Goal: Information Seeking & Learning: Learn about a topic

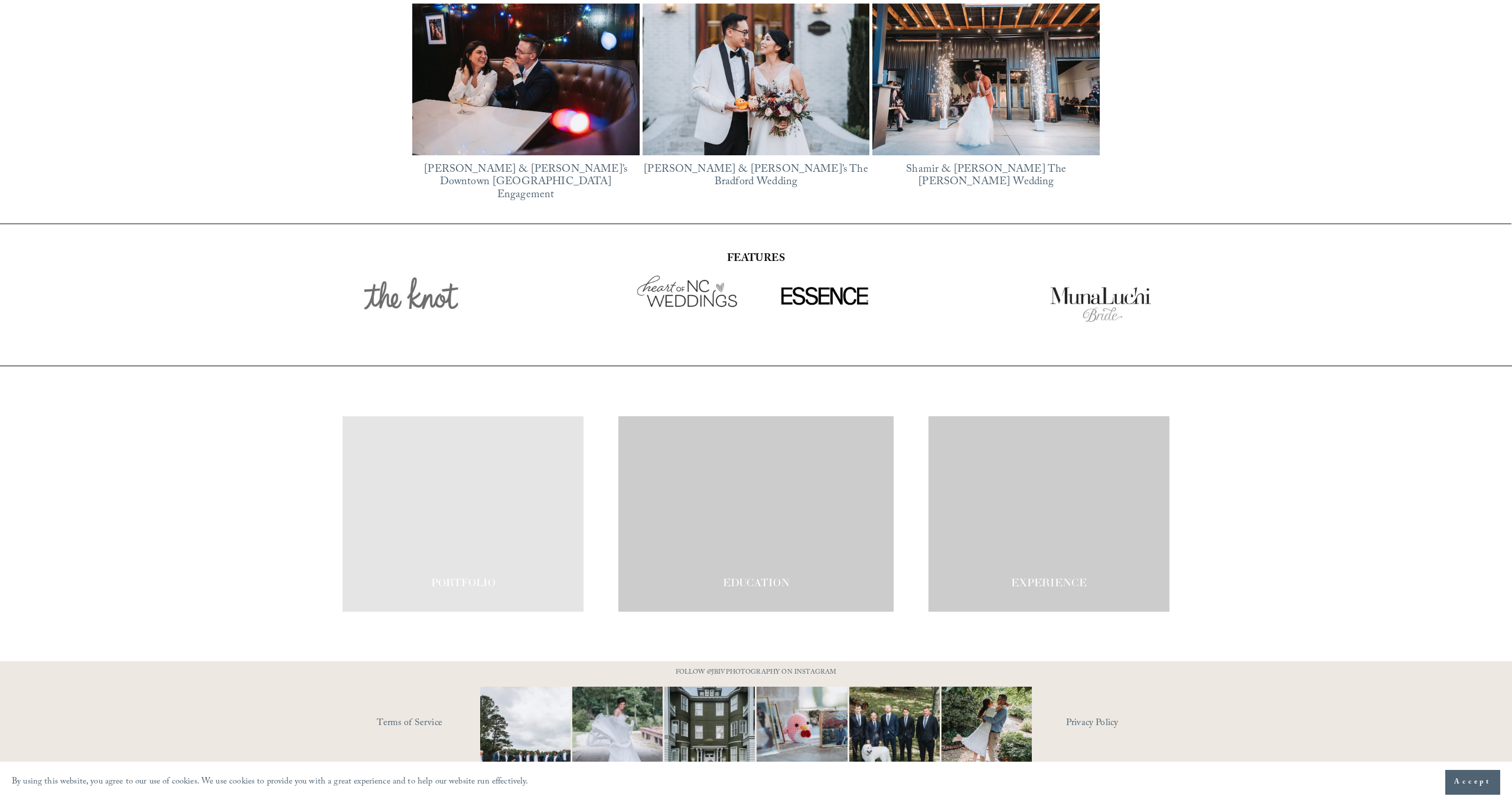
scroll to position [2179, 0]
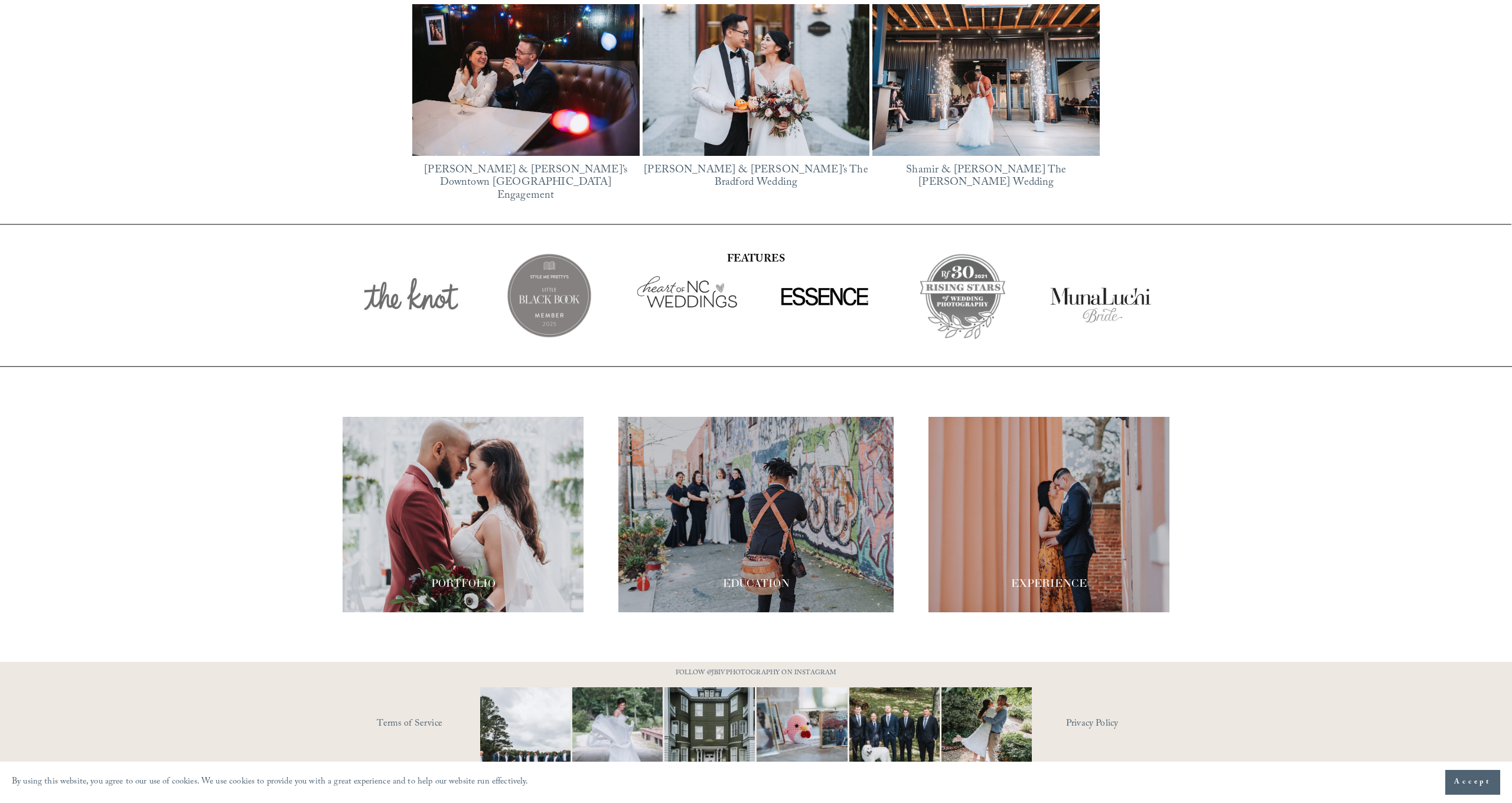
click at [488, 484] on div at bounding box center [463, 515] width 241 height 195
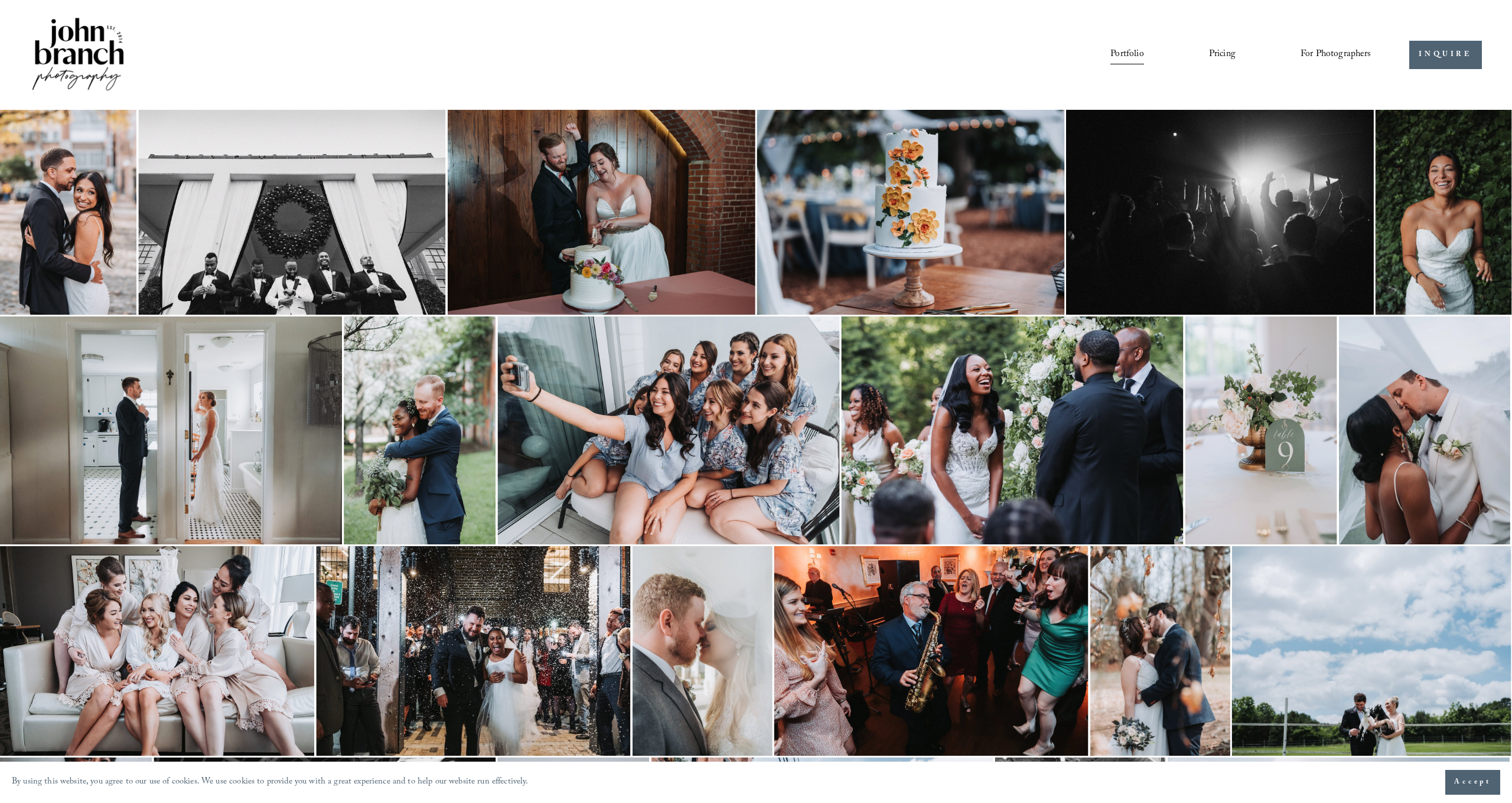
click at [1218, 55] on link "Pricing" at bounding box center [1222, 55] width 26 height 20
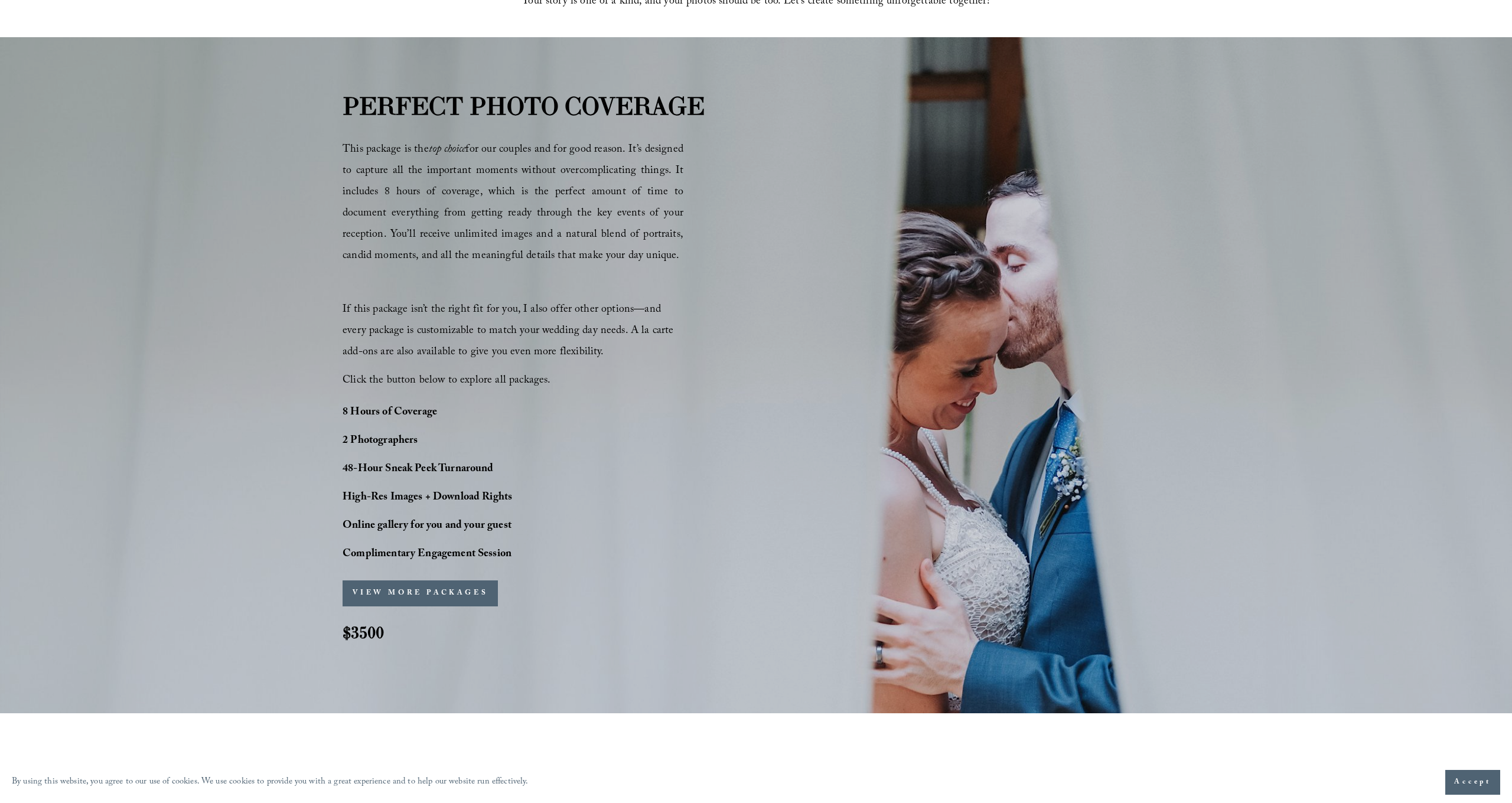
scroll to position [774, 0]
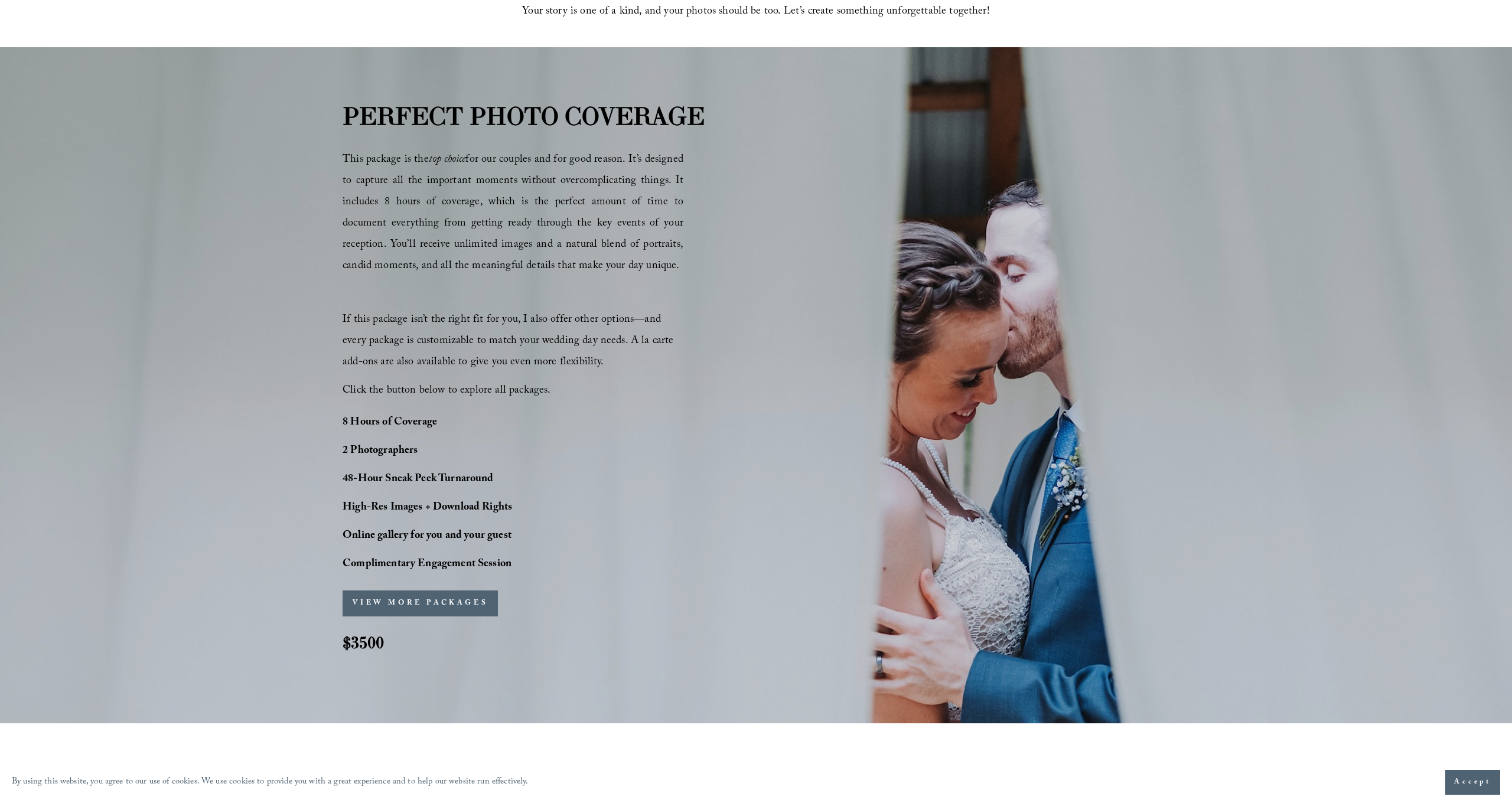
click at [424, 604] on button "VIEW MORE PACKAGES" at bounding box center [420, 603] width 155 height 26
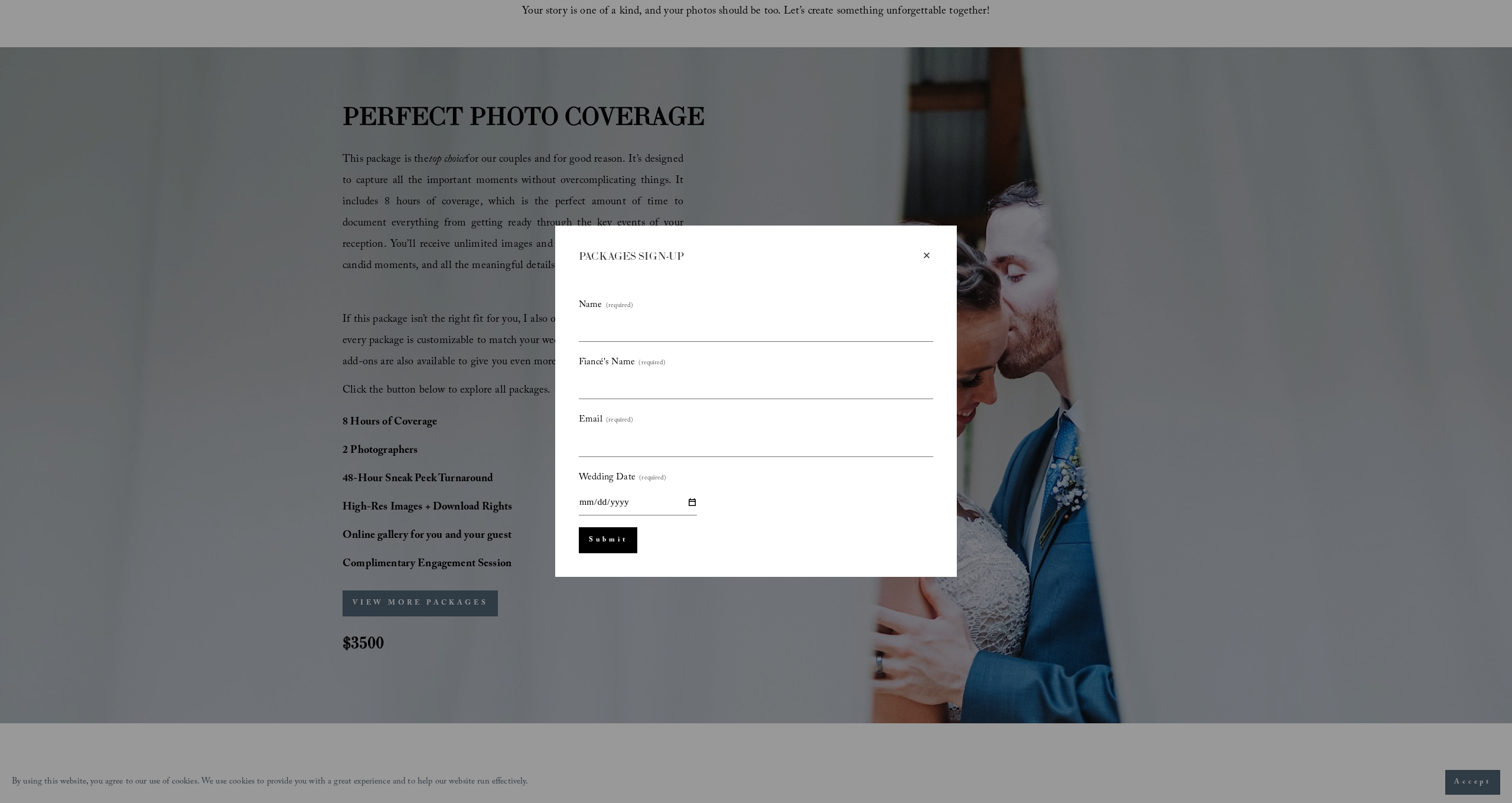
click at [926, 255] on div "×" at bounding box center [927, 256] width 13 height 13
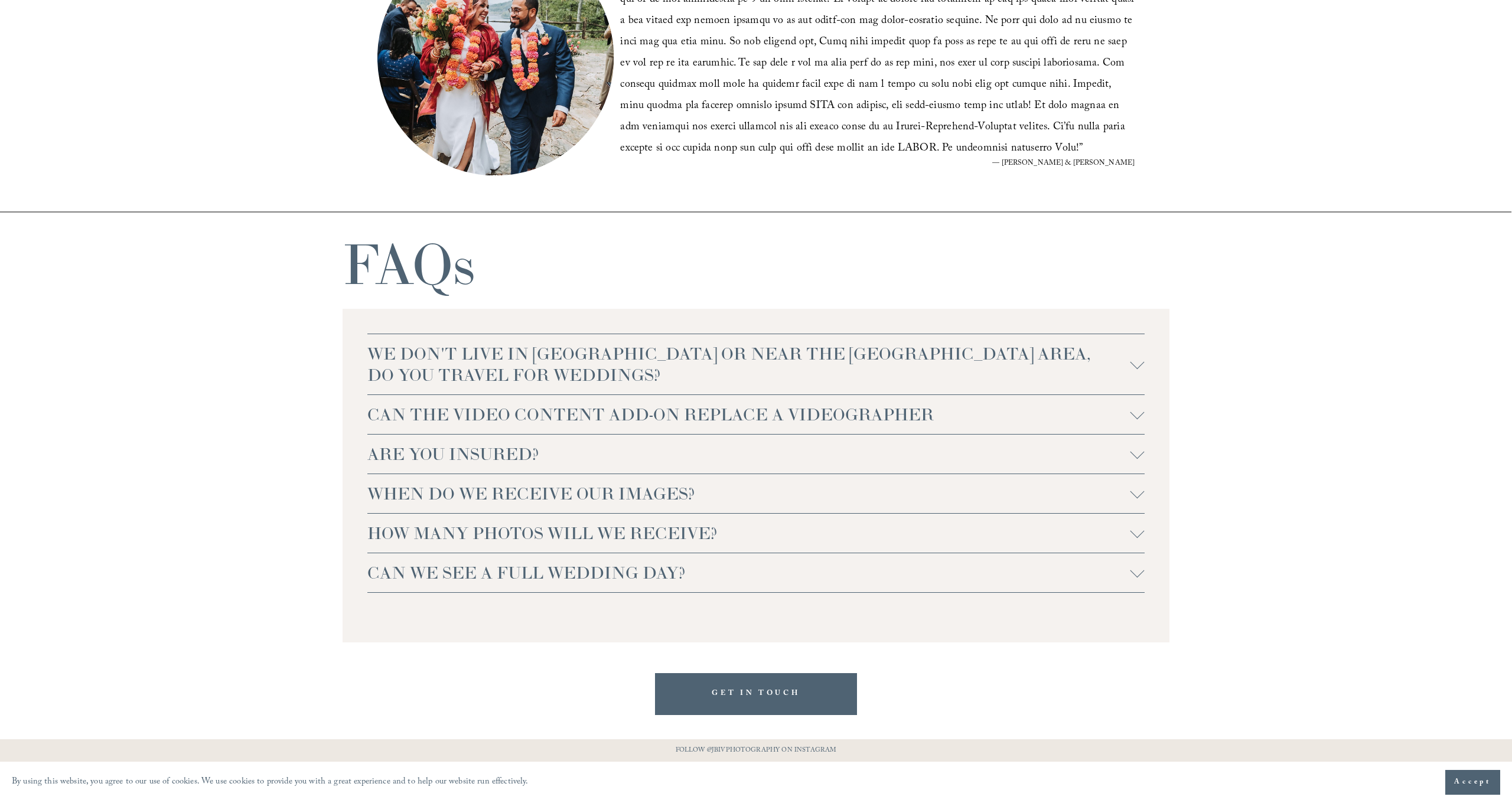
scroll to position [2538, 0]
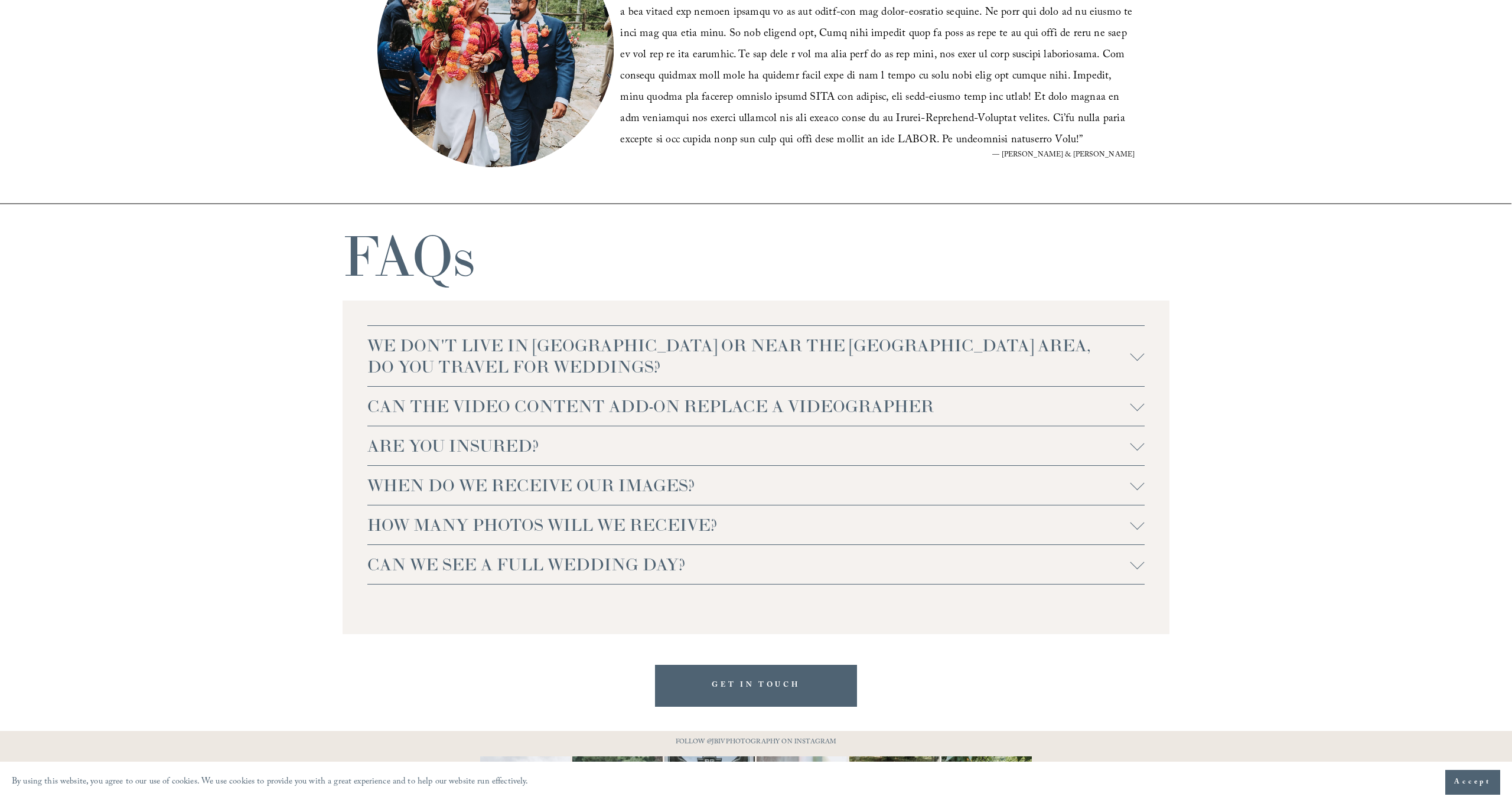
click at [1135, 407] on div at bounding box center [1137, 403] width 14 height 14
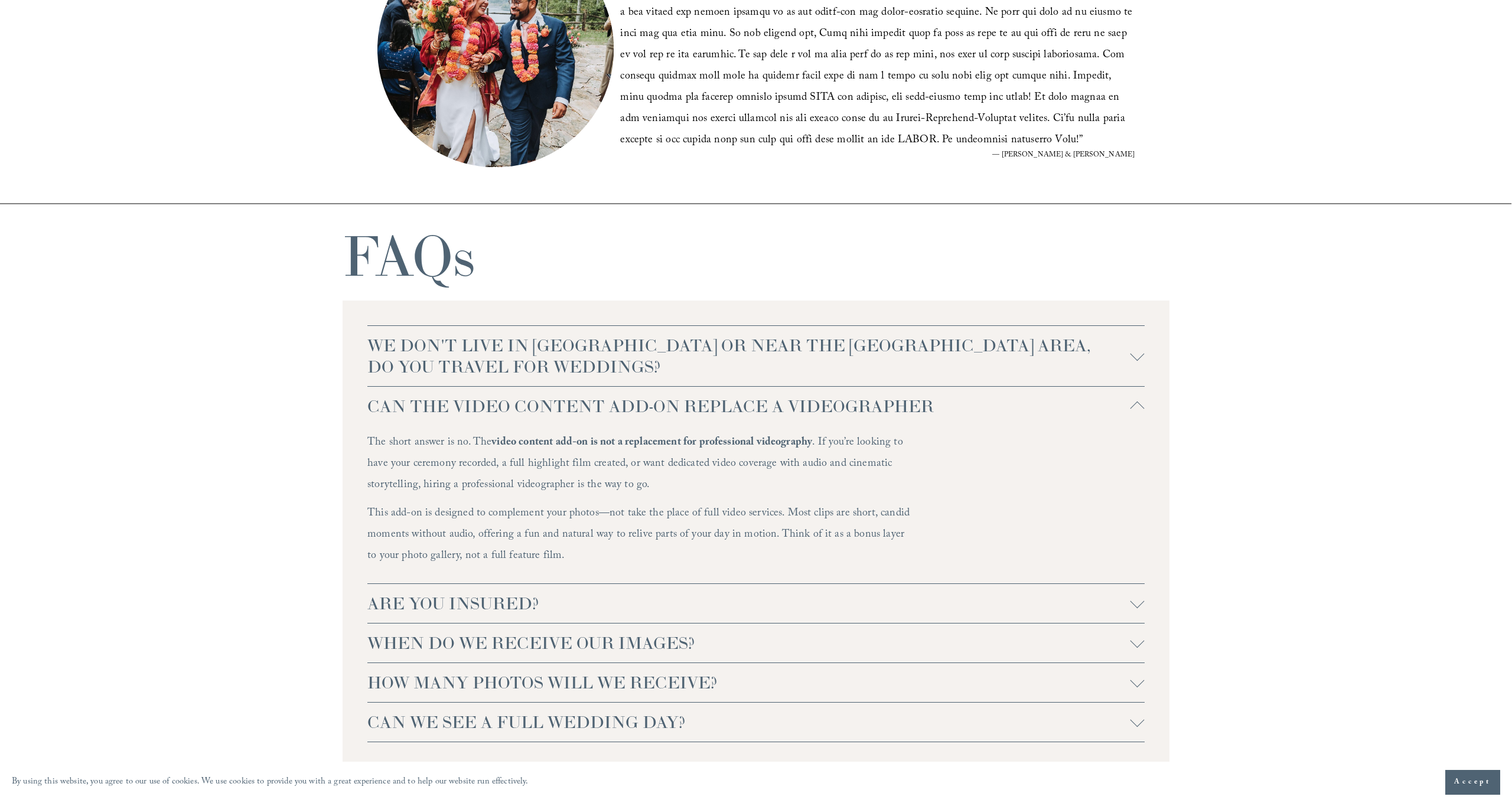
click at [1138, 601] on div at bounding box center [1137, 600] width 14 height 14
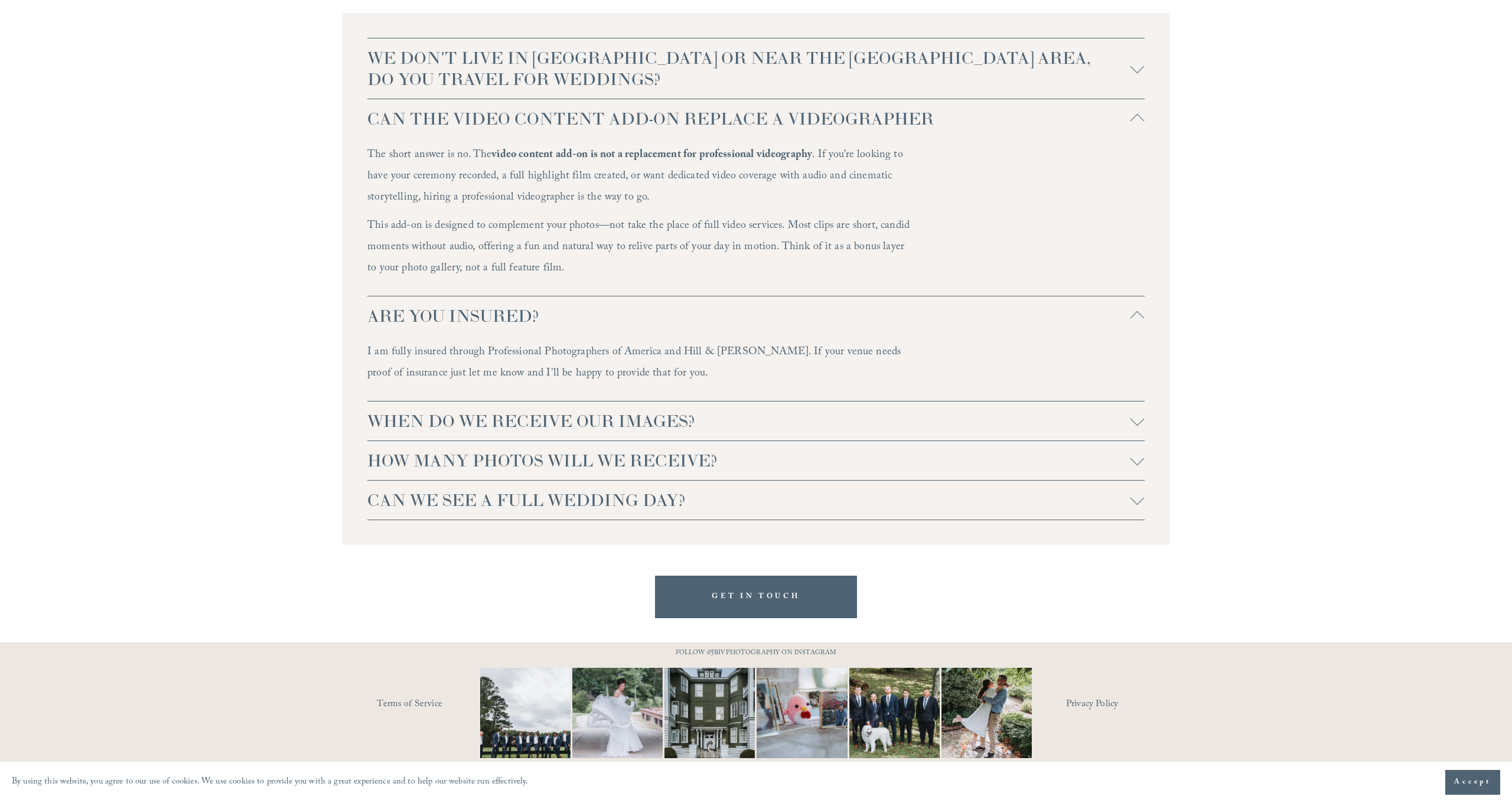
scroll to position [2825, 0]
click at [1133, 501] on div at bounding box center [1137, 500] width 14 height 14
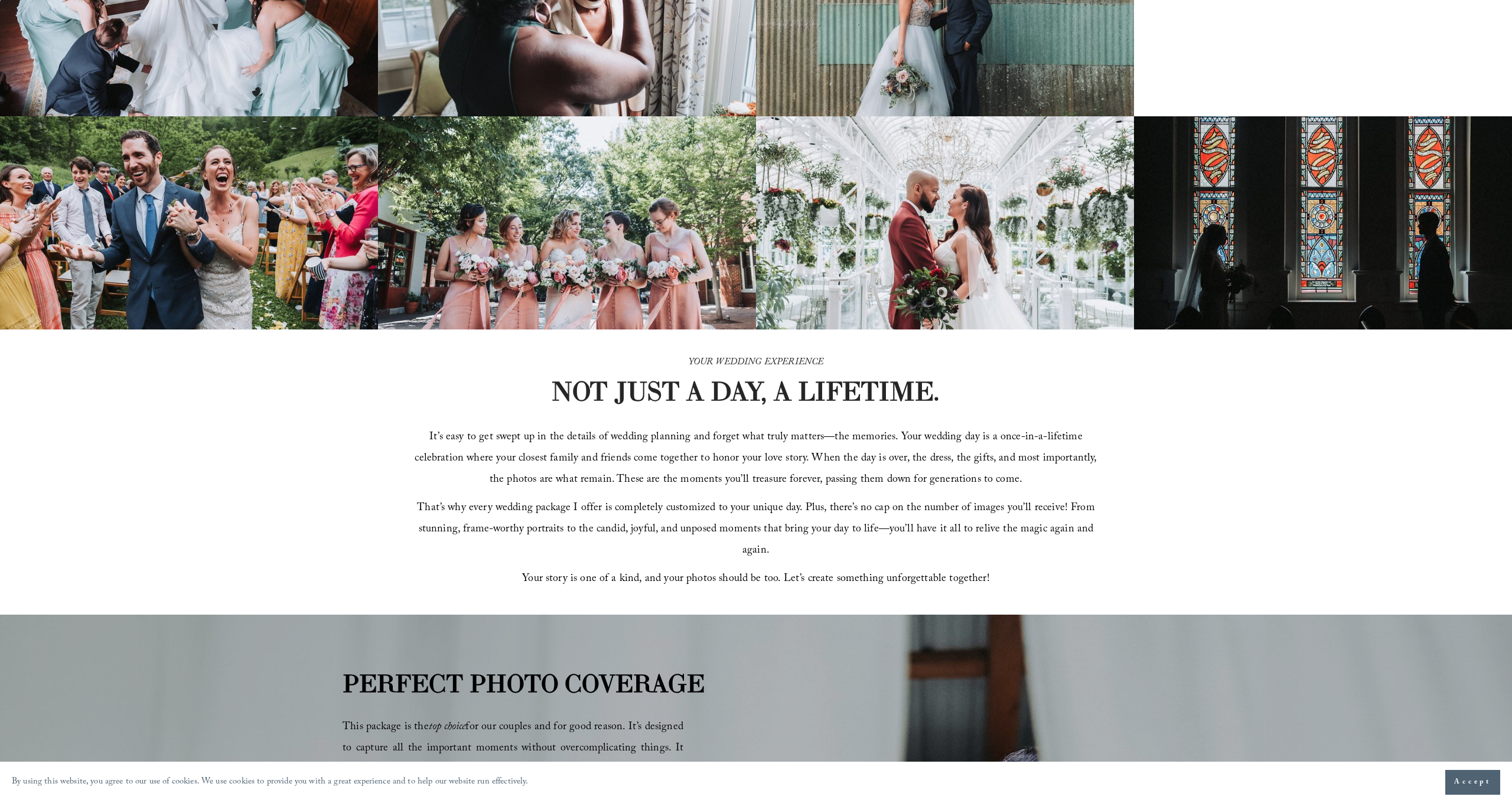
scroll to position [0, 0]
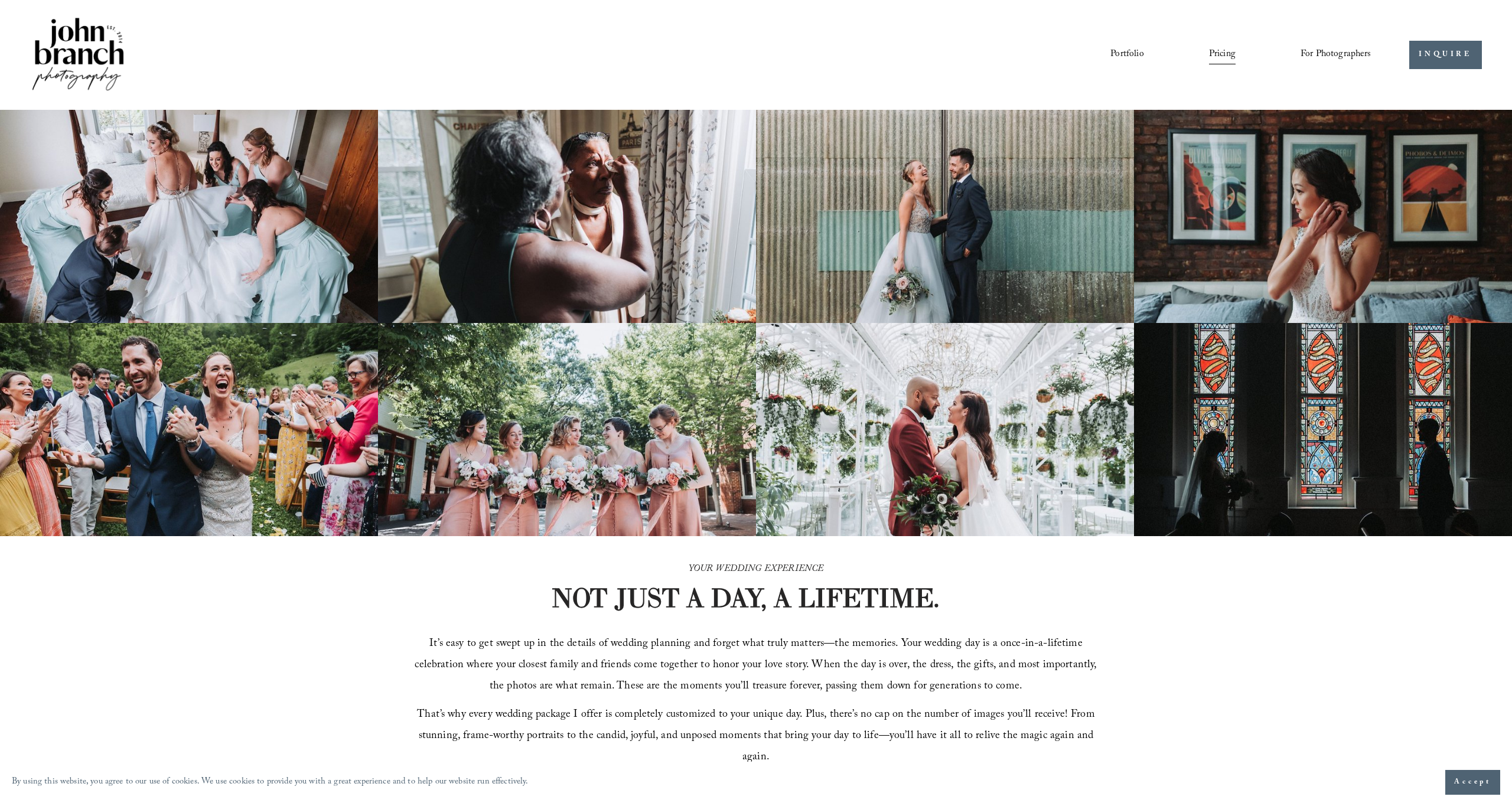
click at [1323, 52] on span "For Photographers" at bounding box center [1335, 55] width 71 height 18
click at [1319, 55] on span "For Photographers" at bounding box center [1335, 55] width 71 height 18
click at [0, 0] on span "Presets" at bounding box center [0, 0] width 0 height 0
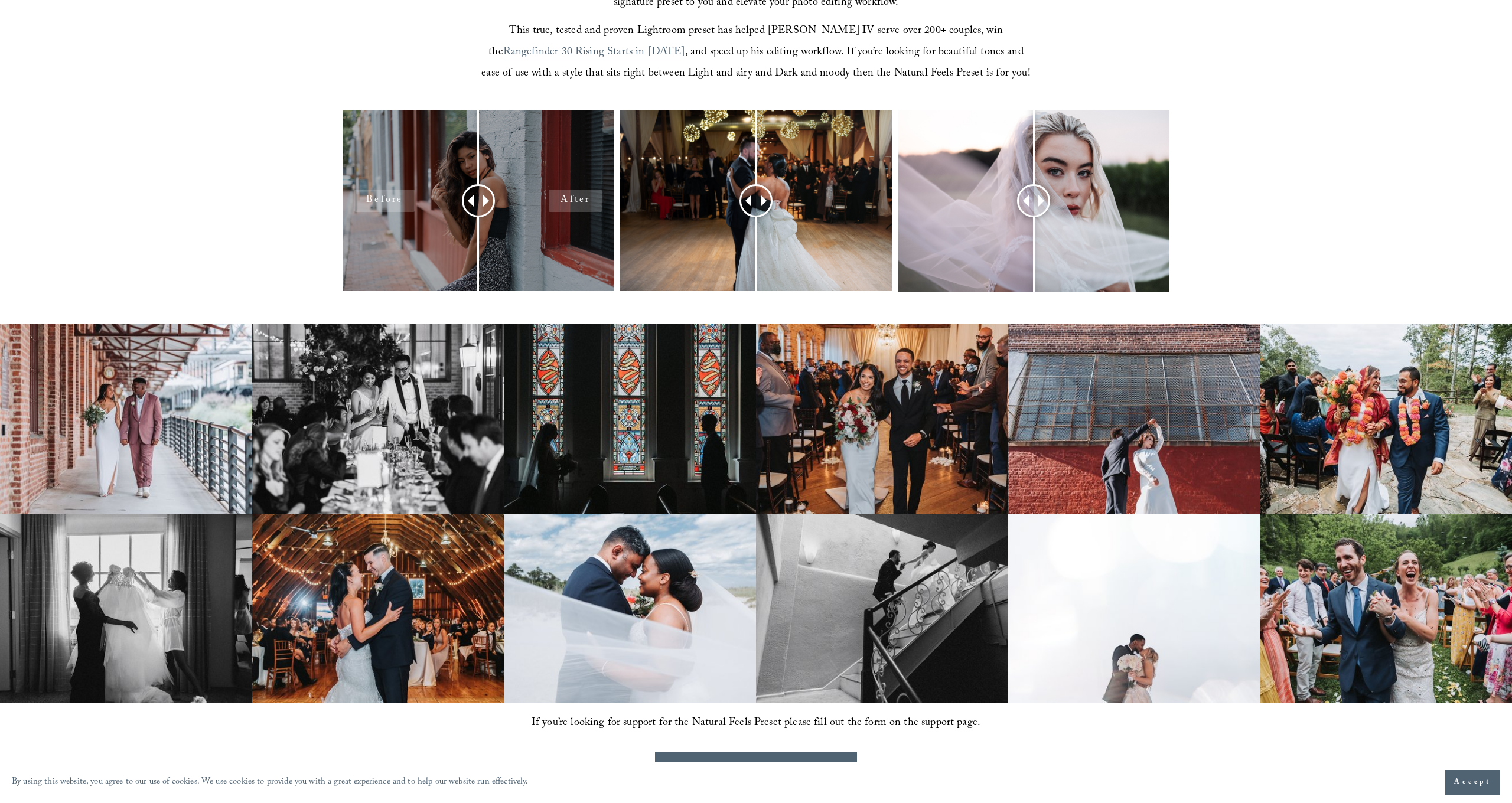
scroll to position [607, 0]
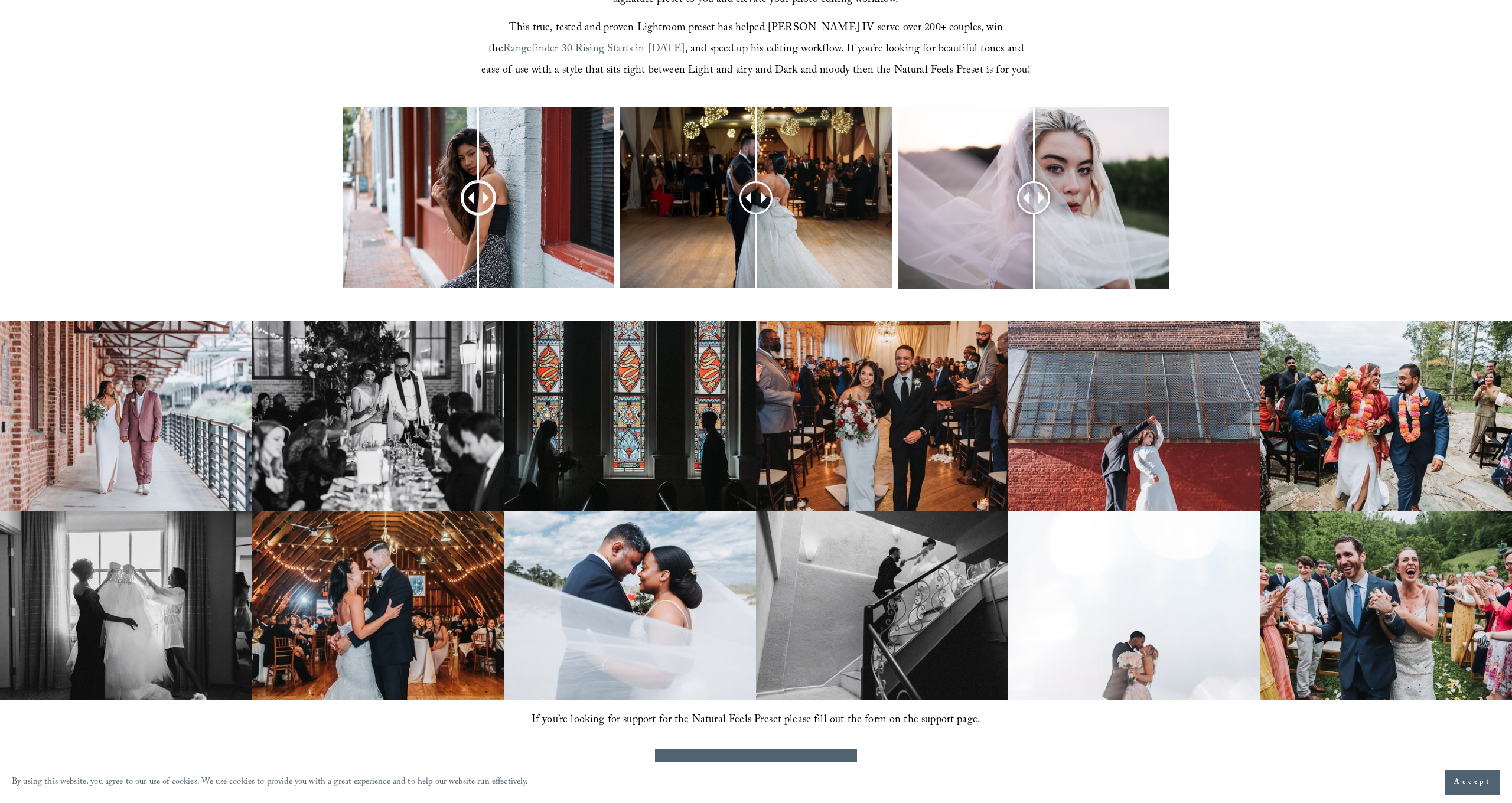
click at [484, 197] on span at bounding box center [489, 198] width 12 height 12
drag, startPoint x: 482, startPoint y: 198, endPoint x: 478, endPoint y: 203, distance: 6.4
click at [478, 203] on div at bounding box center [478, 197] width 30 height 30
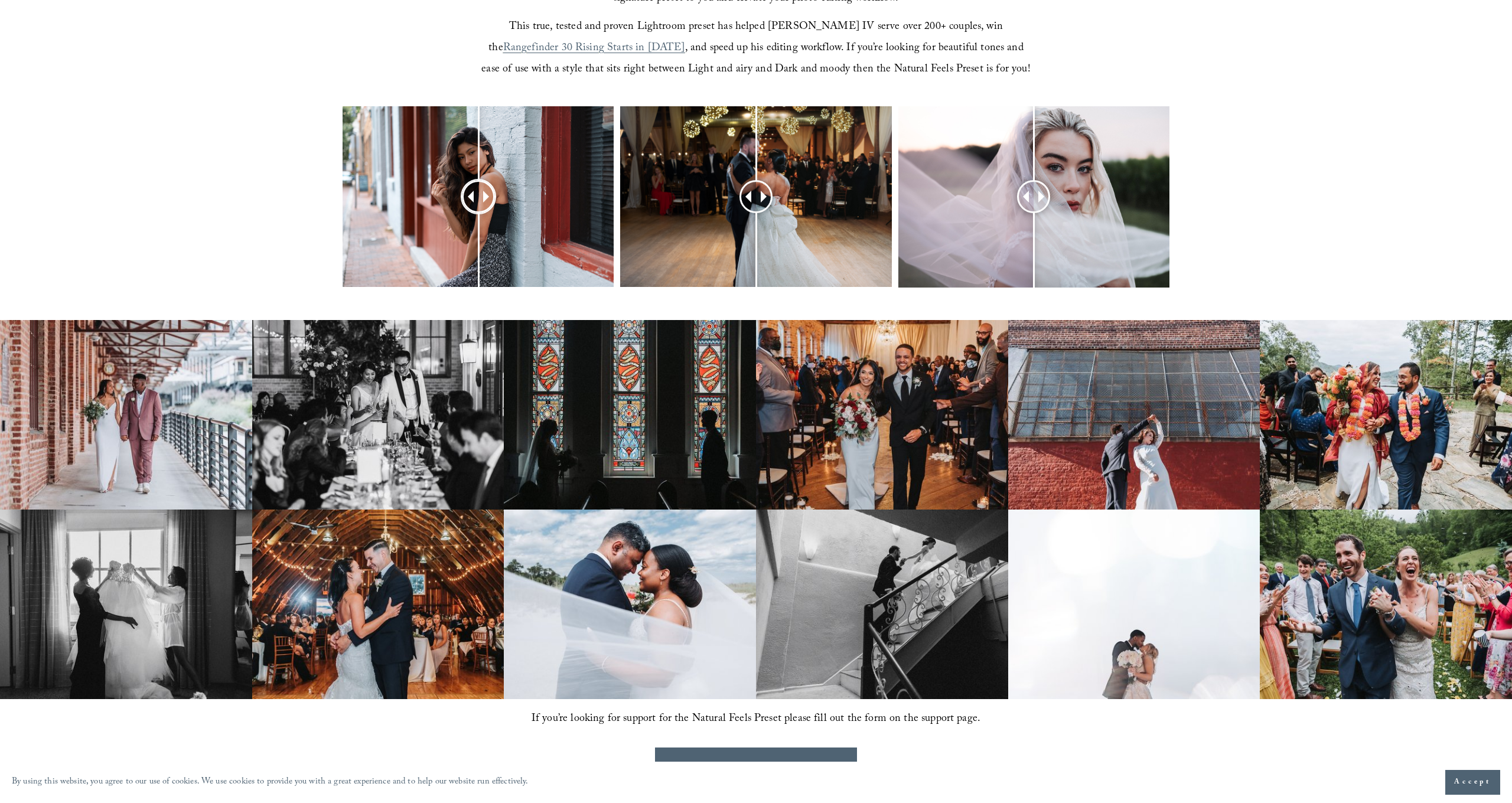
click at [478, 203] on div at bounding box center [478, 197] width 31 height 31
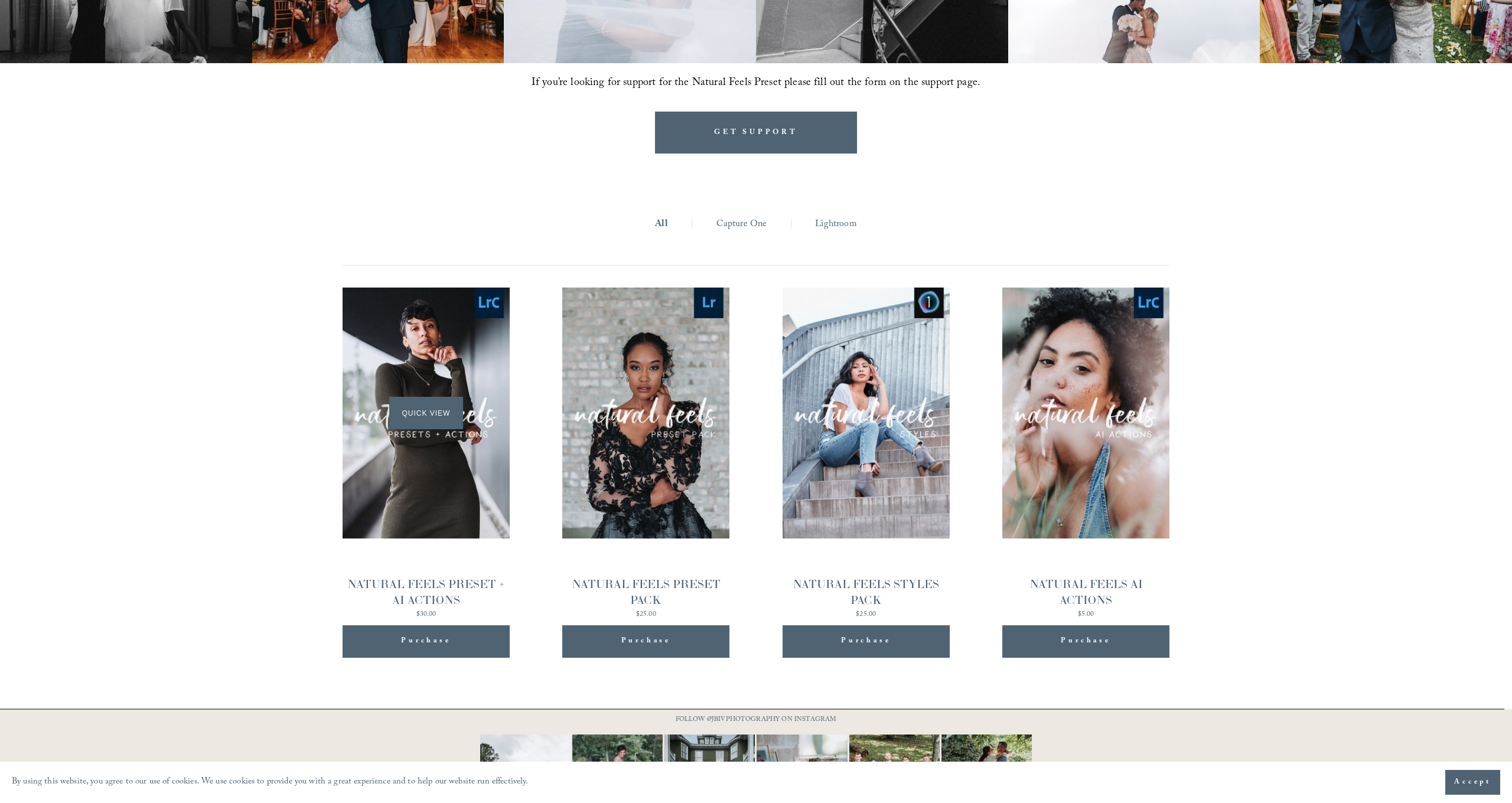
scroll to position [1248, 0]
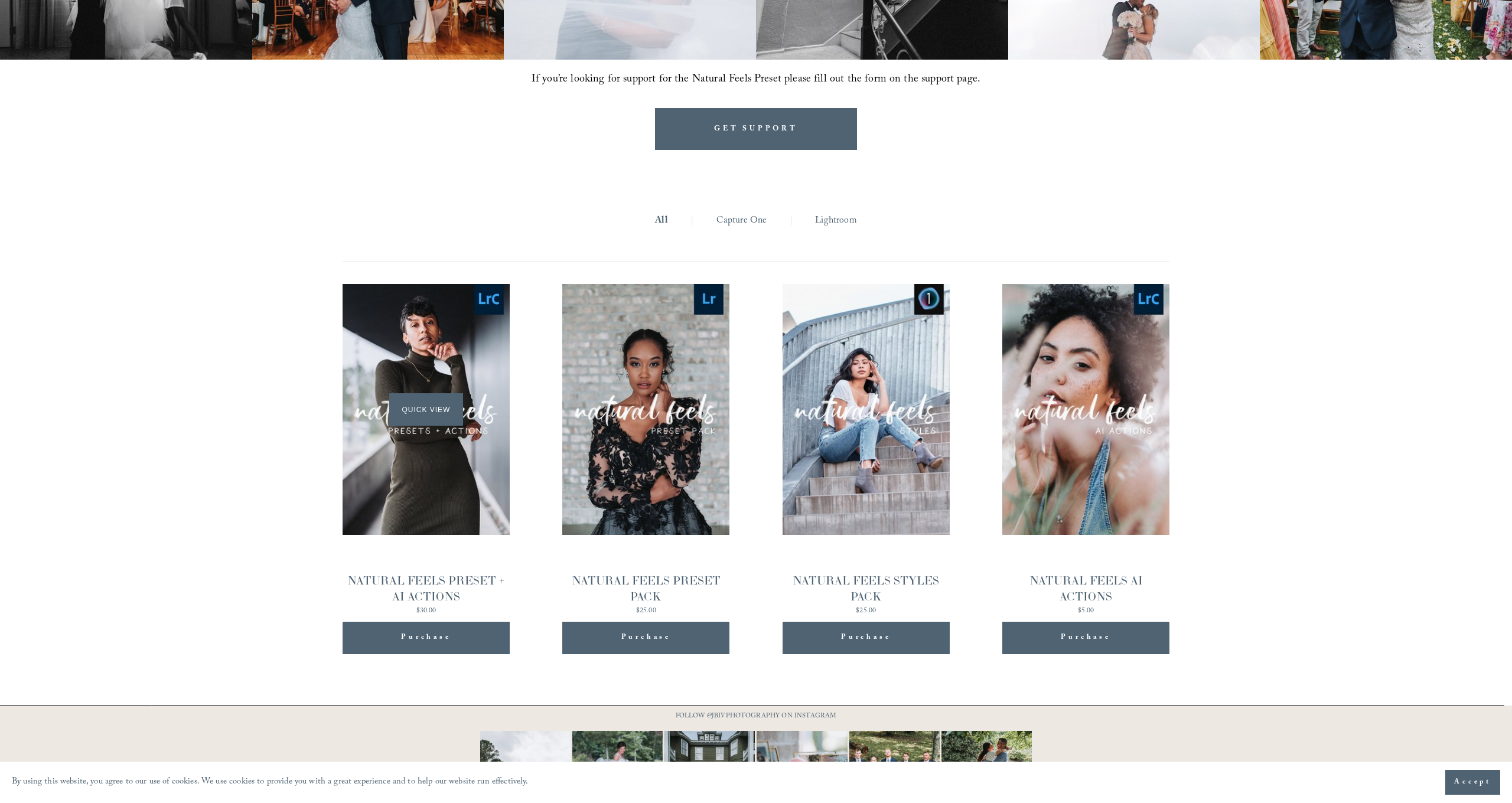
click at [429, 495] on div "Quick View" at bounding box center [426, 408] width 167 height 250
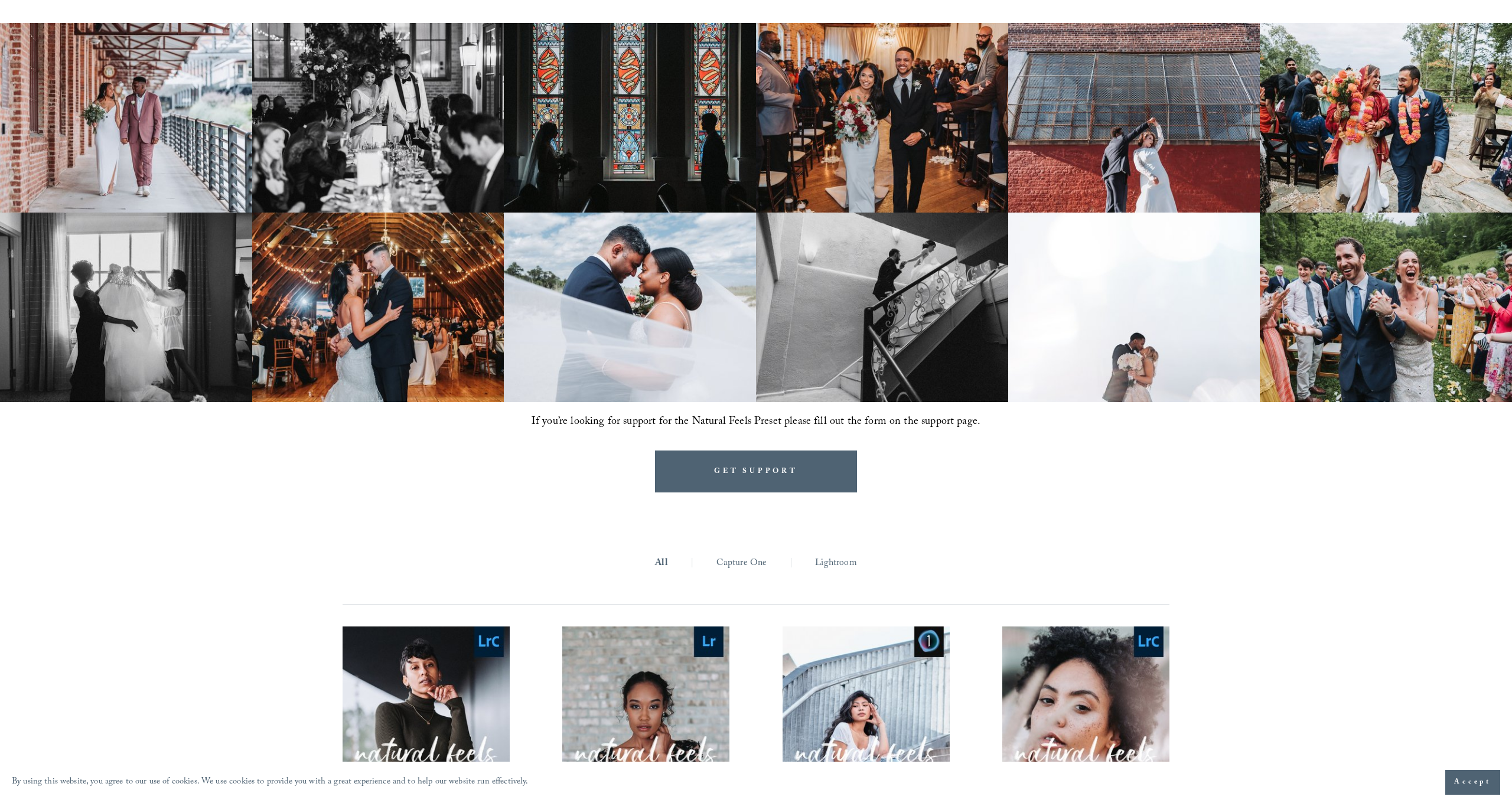
scroll to position [0, 0]
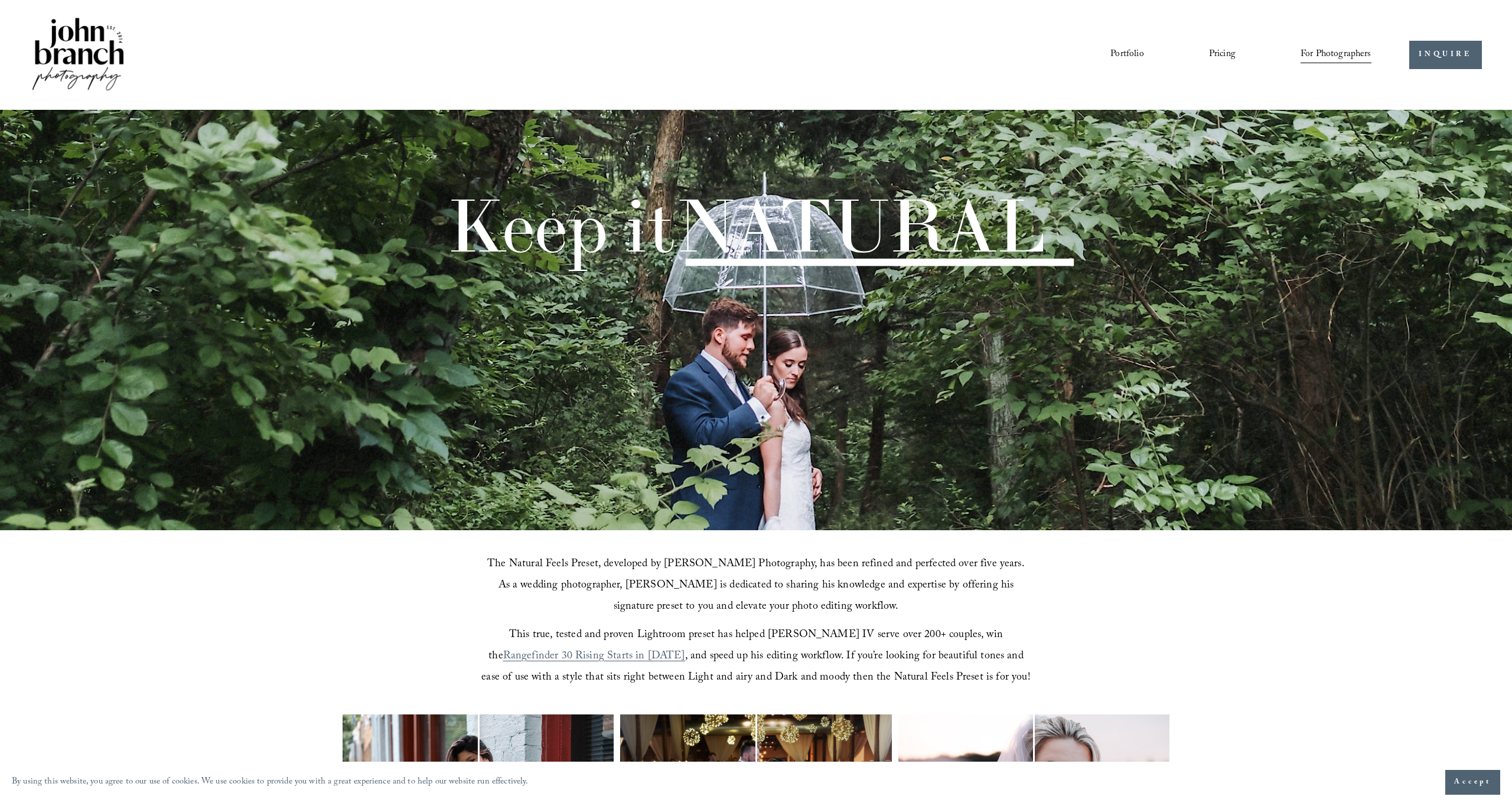
click at [0, 0] on span "Education" at bounding box center [0, 0] width 0 height 0
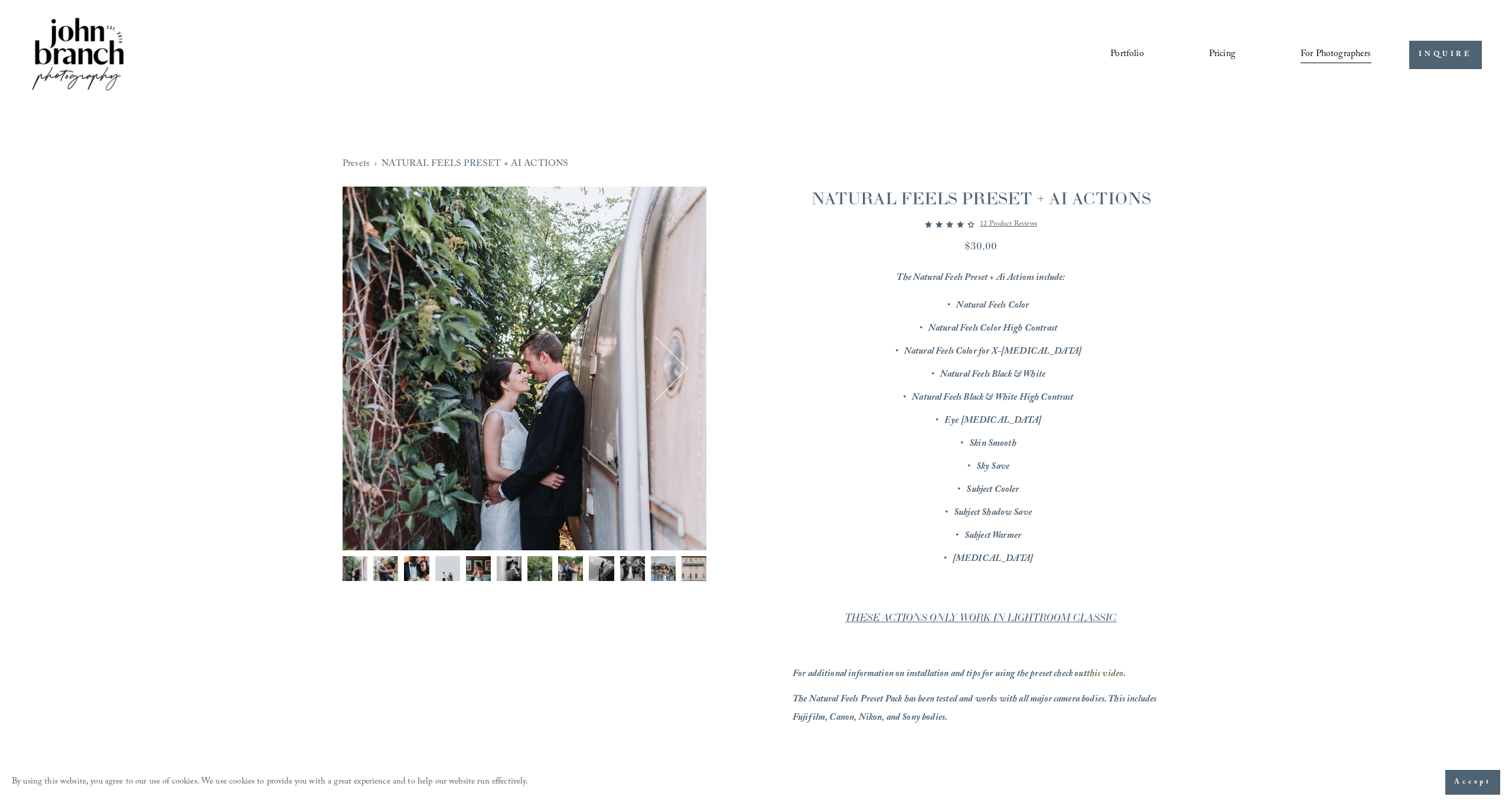
click at [511, 569] on img "Image 6 of 12" at bounding box center [509, 569] width 25 height 25
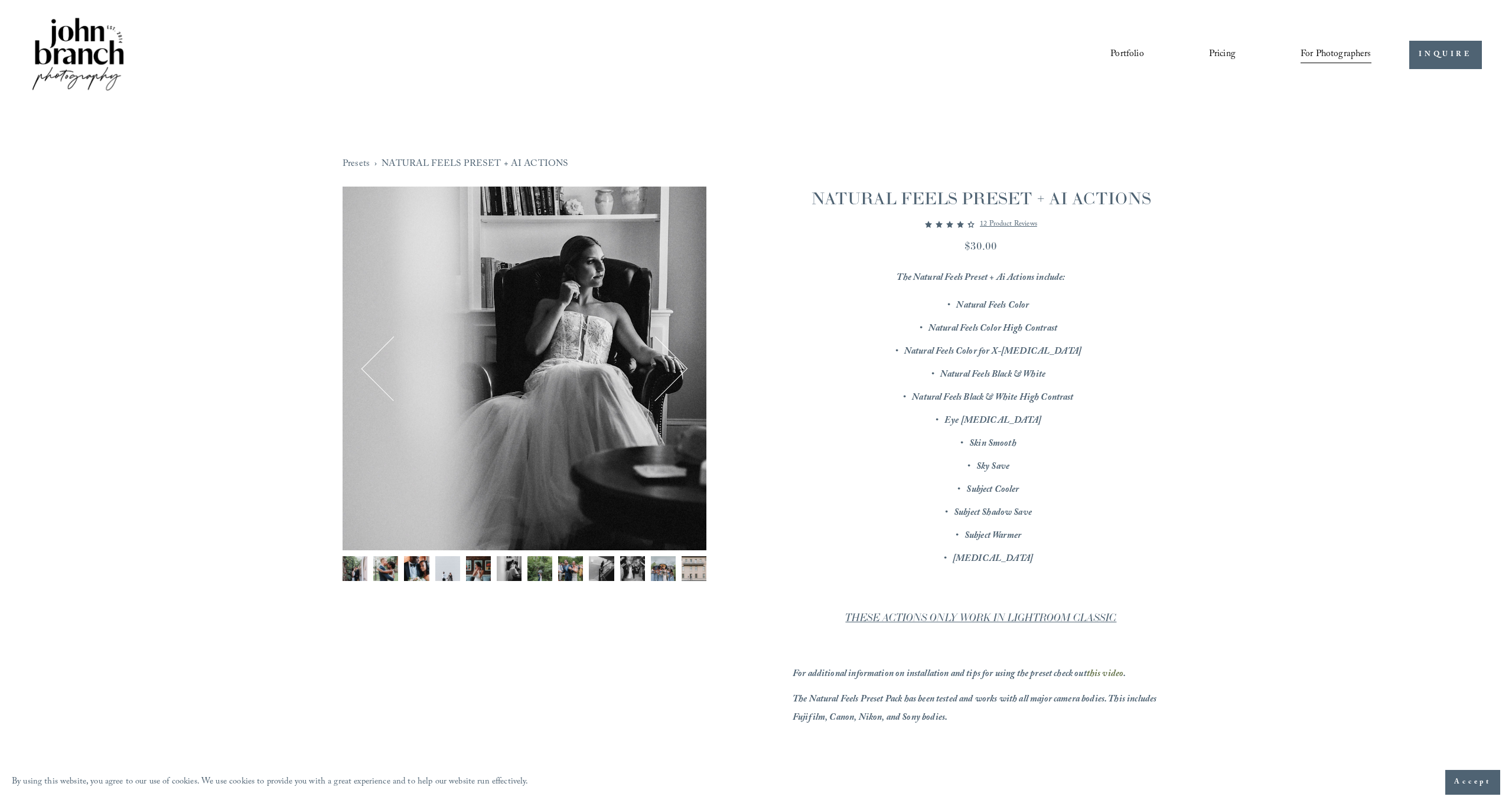
click at [603, 573] on img "Image 9 of 12" at bounding box center [601, 569] width 25 height 25
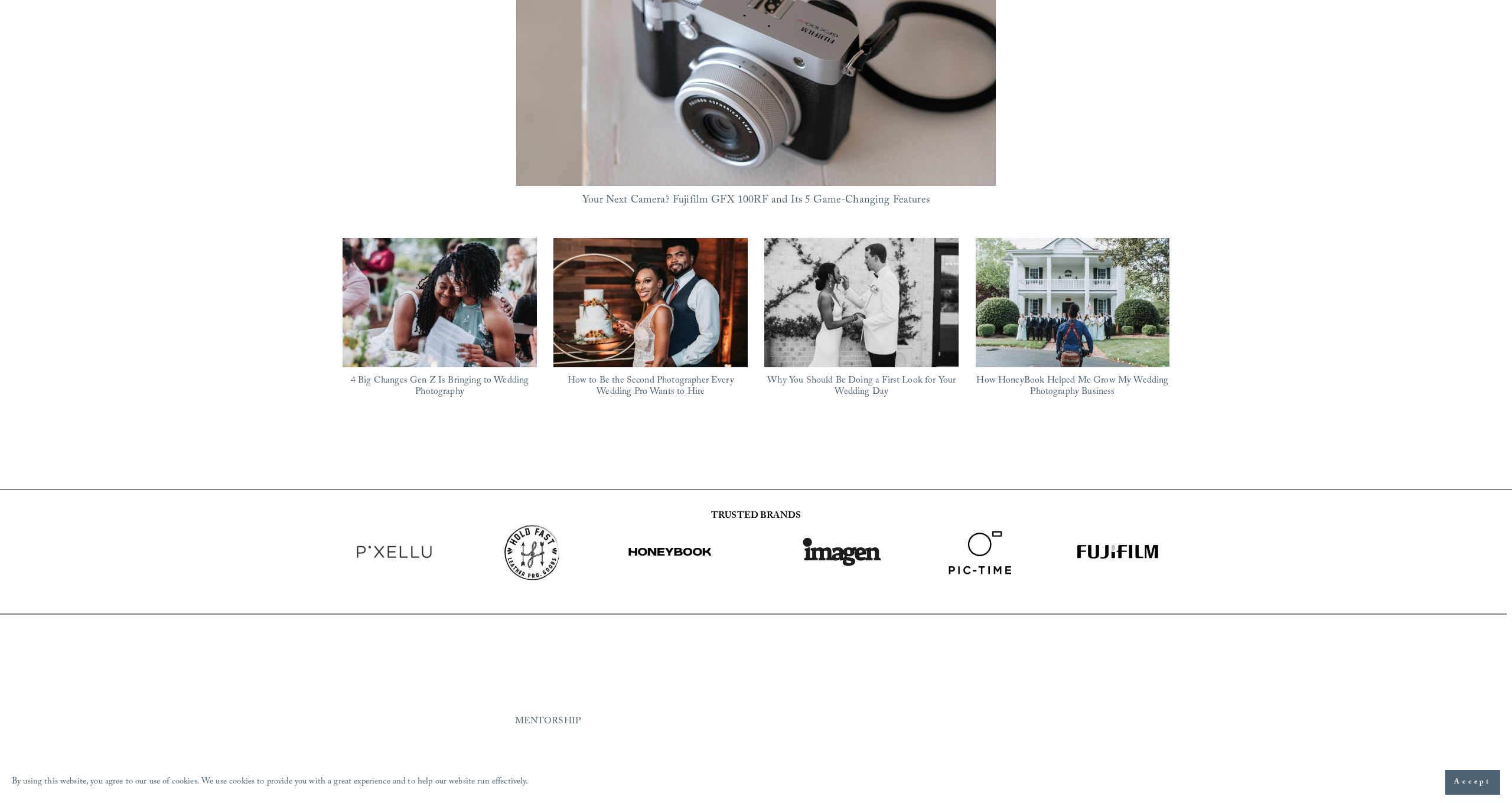
scroll to position [935, 0]
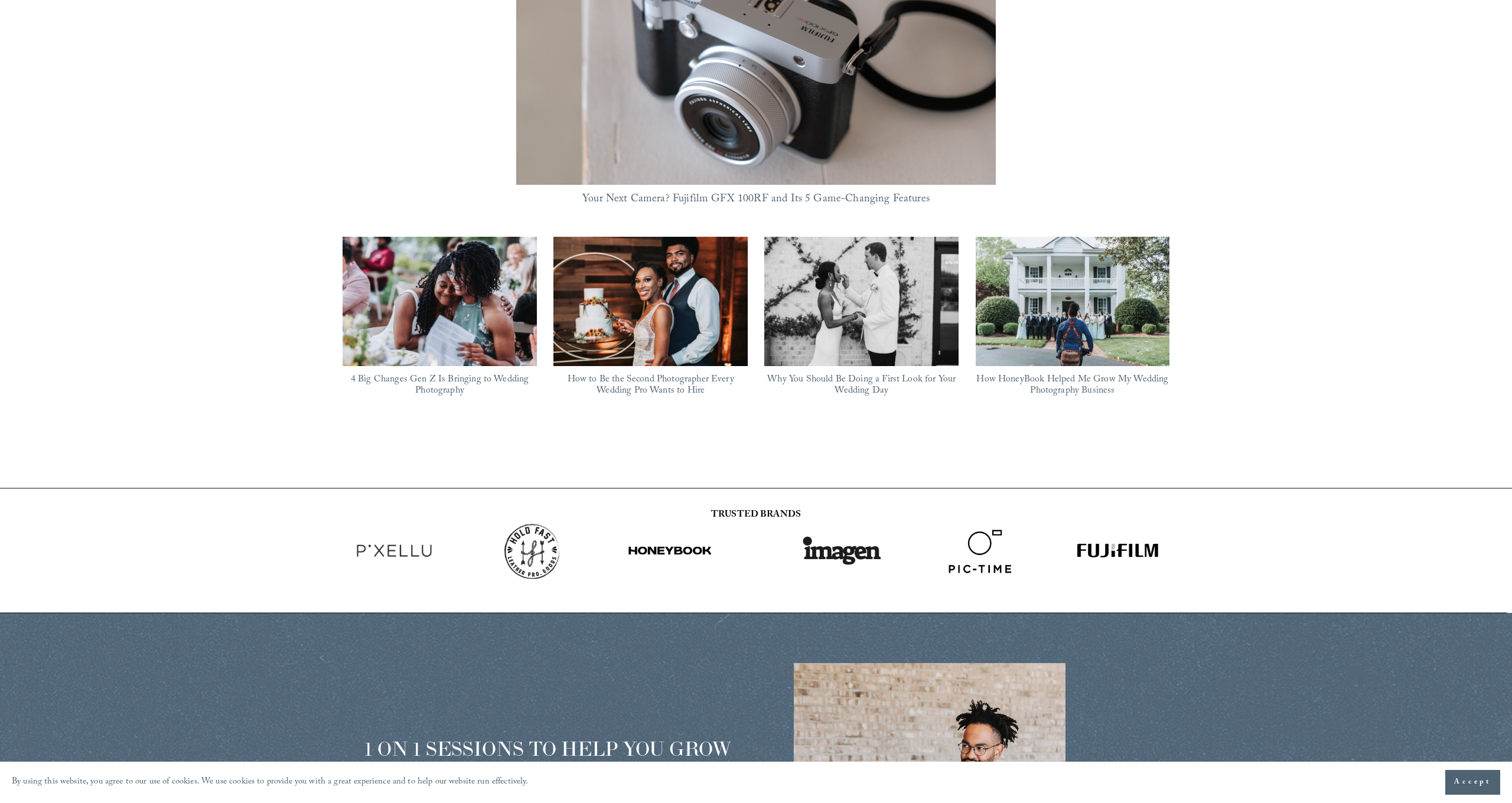
click at [652, 285] on img at bounding box center [650, 301] width 194 height 145
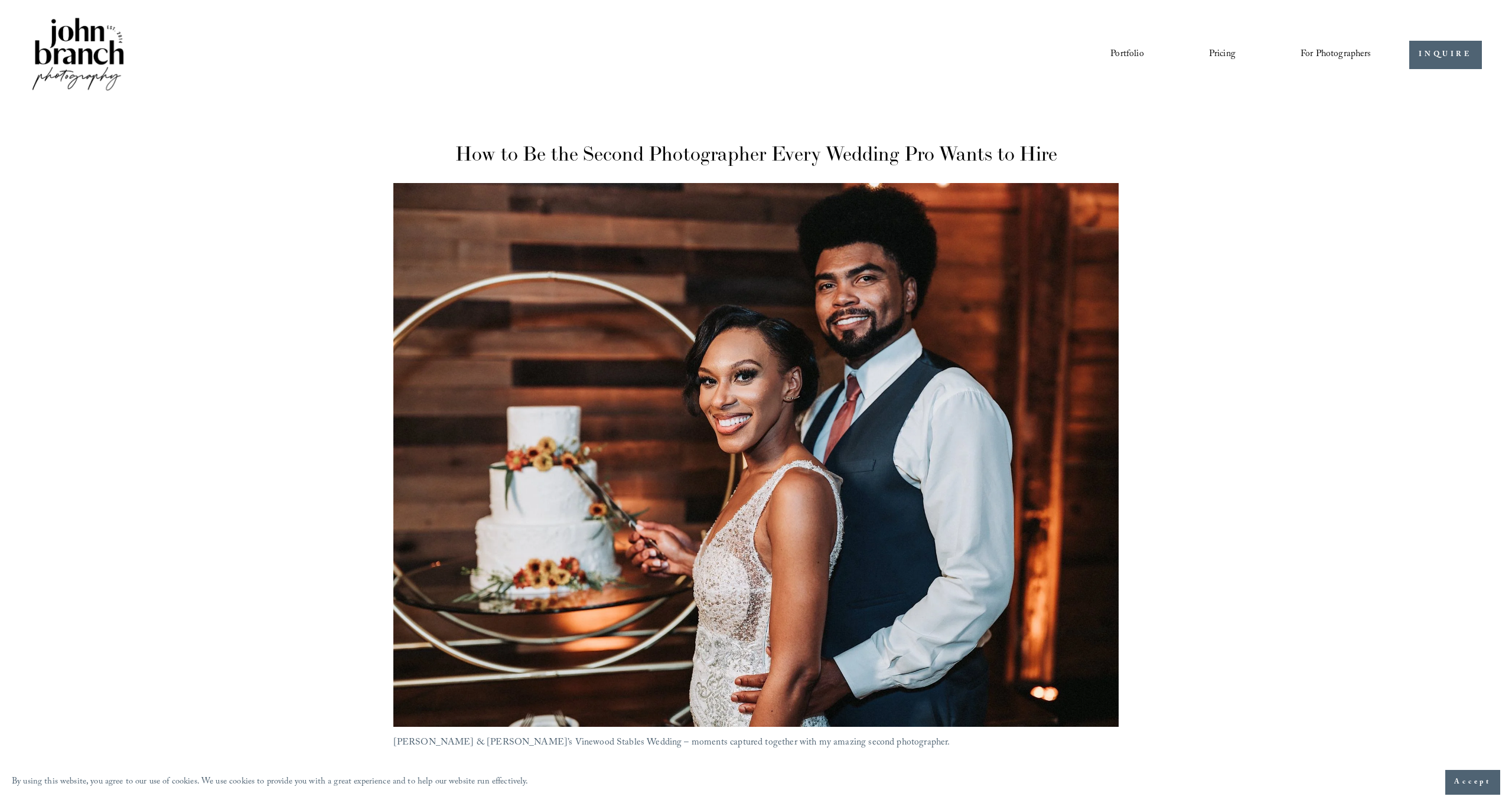
drag, startPoint x: 1190, startPoint y: 10, endPoint x: 1196, endPoint y: 23, distance: 14.3
click at [1190, 12] on div "Skip to Content Portfolio Pricing For Photographers Courses Blog" at bounding box center [756, 55] width 1512 height 110
